Goal: Task Accomplishment & Management: Complete application form

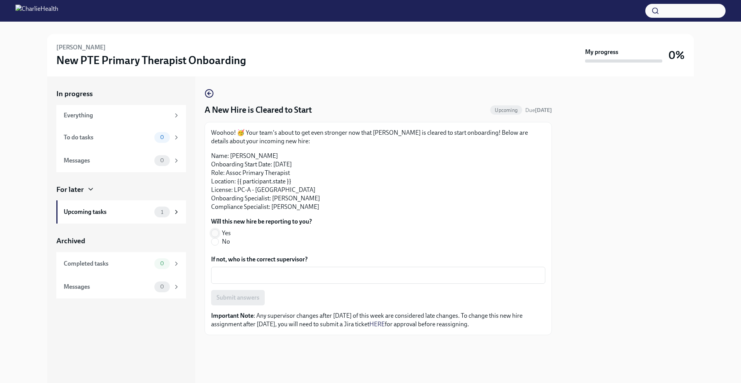
click at [218, 232] on input "Yes" at bounding box center [214, 233] width 7 height 7
radio input "true"
click at [238, 298] on span "Submit answers" at bounding box center [237, 298] width 43 height 8
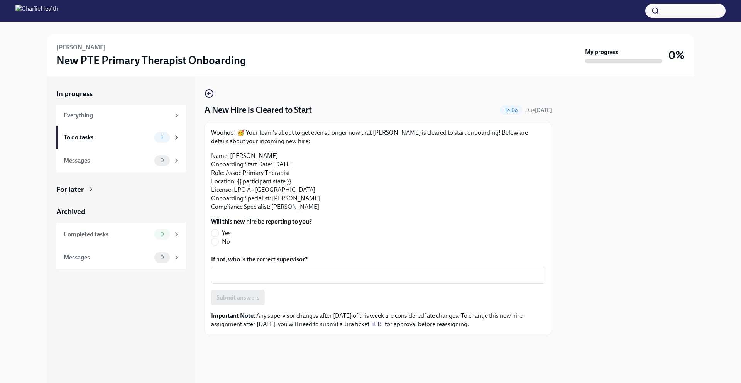
click at [227, 233] on span "Yes" at bounding box center [226, 233] width 9 height 8
click at [218, 233] on input "Yes" at bounding box center [214, 233] width 7 height 7
radio input "true"
click at [247, 303] on button "Submit answers" at bounding box center [238, 297] width 54 height 15
